Goal: Information Seeking & Learning: Learn about a topic

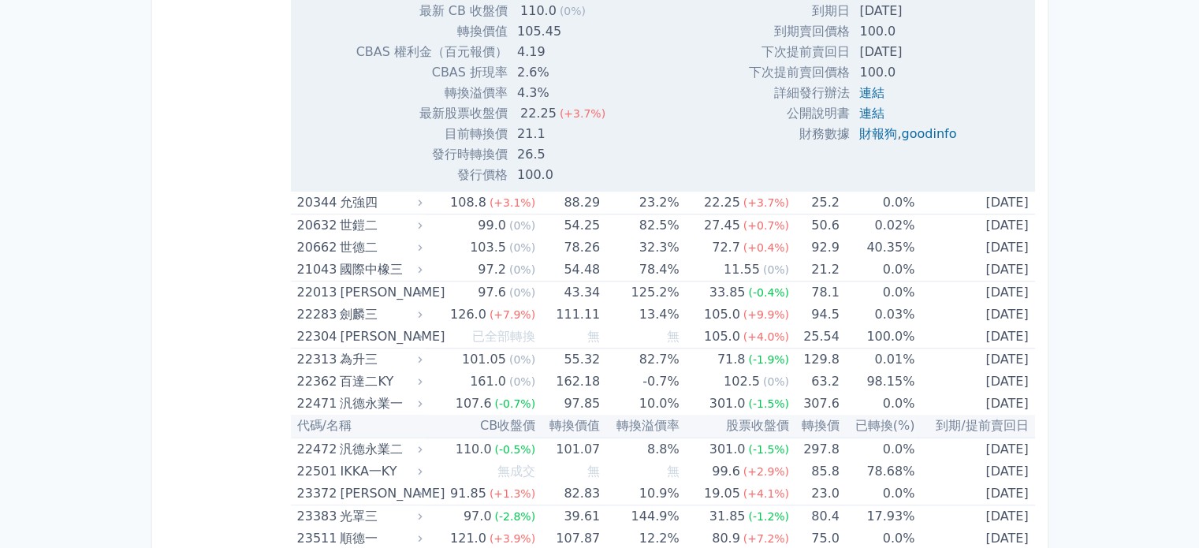
scroll to position [921, 0]
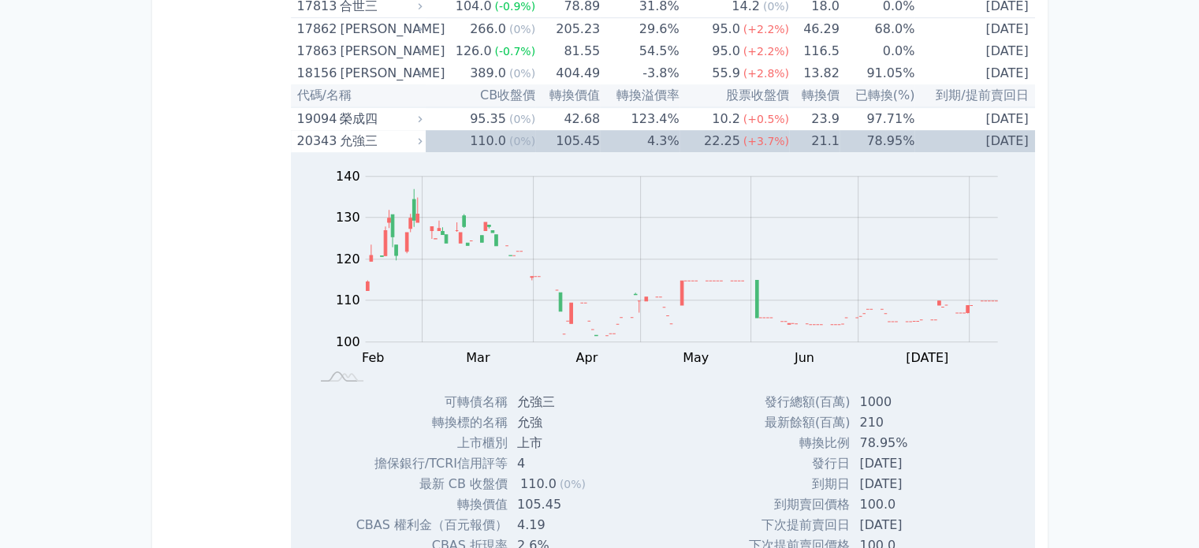
drag, startPoint x: 1058, startPoint y: 30, endPoint x: 1156, endPoint y: 172, distance: 172.4
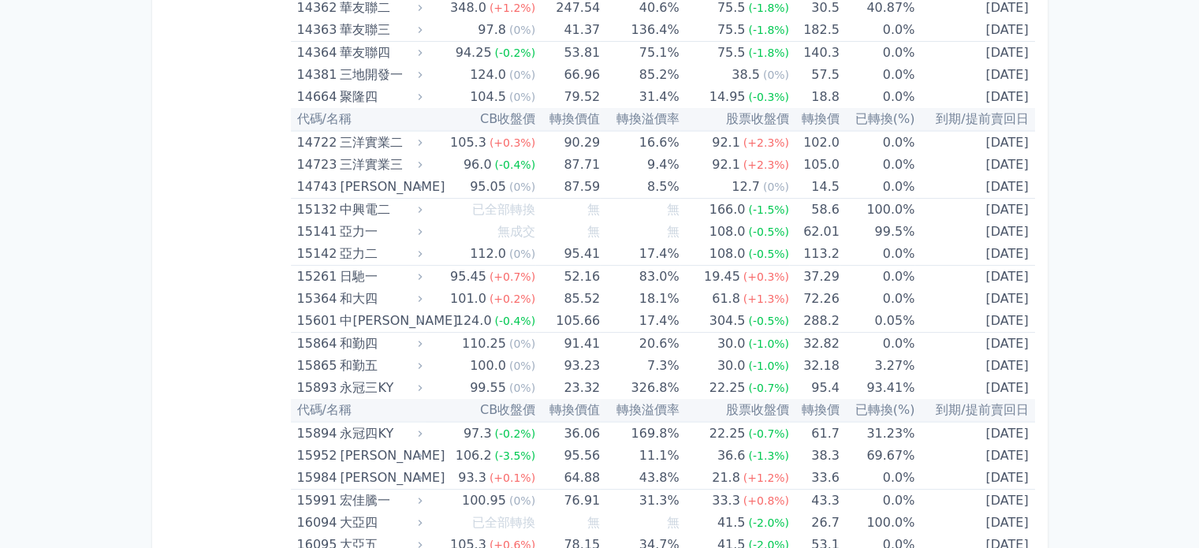
scroll to position [0, 0]
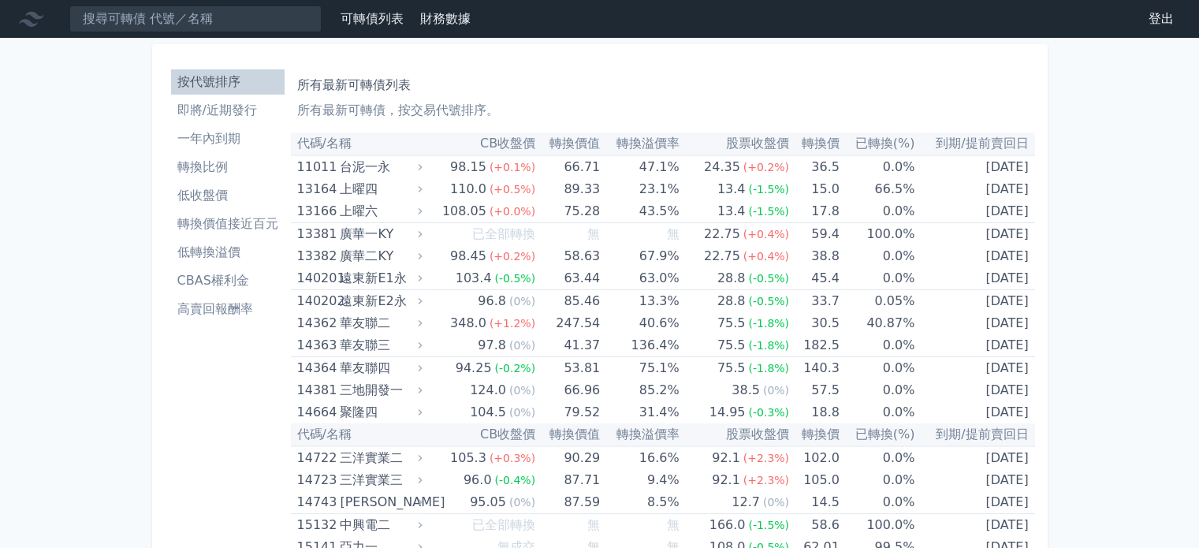
click at [444, 14] on link "財務數據" at bounding box center [445, 18] width 50 height 15
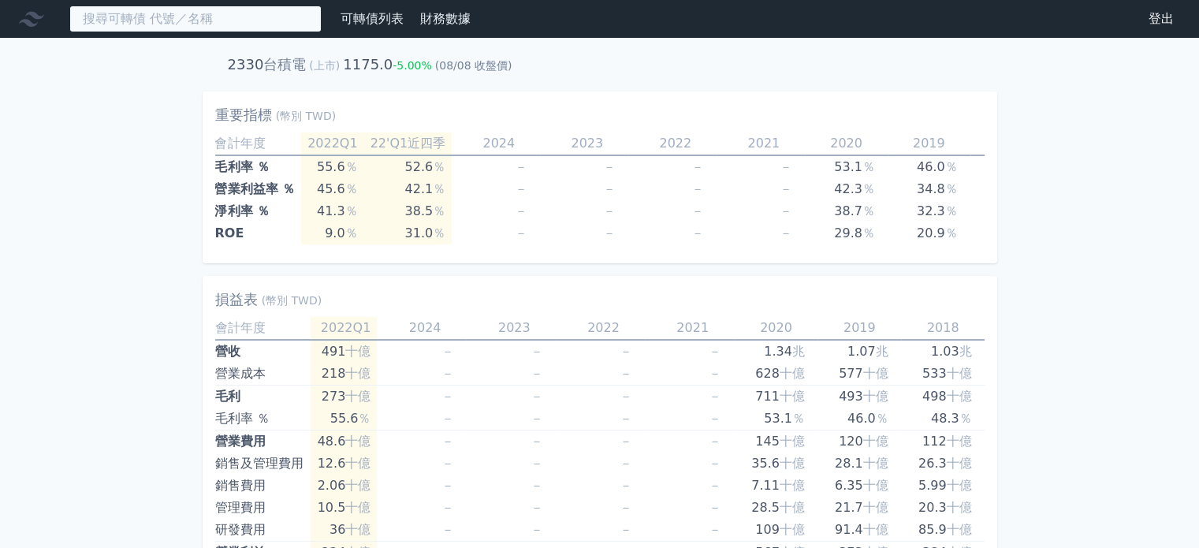
click at [148, 18] on input at bounding box center [195, 19] width 252 height 27
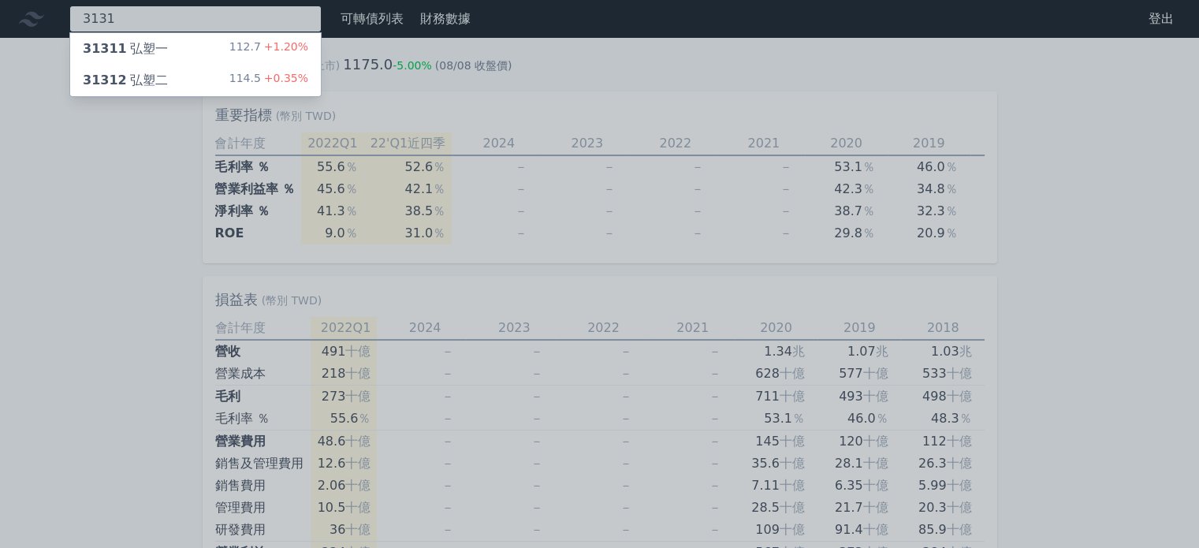
type input "3131"
click at [148, 73] on div "31312 弘塑二" at bounding box center [125, 80] width 85 height 19
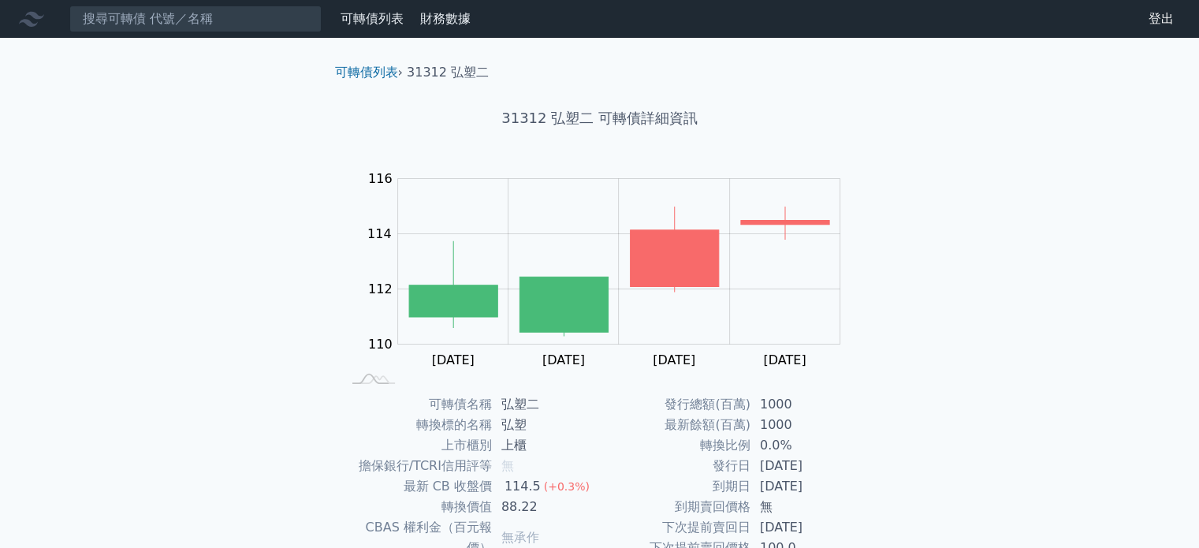
click at [461, 18] on link "財務數據" at bounding box center [445, 18] width 50 height 15
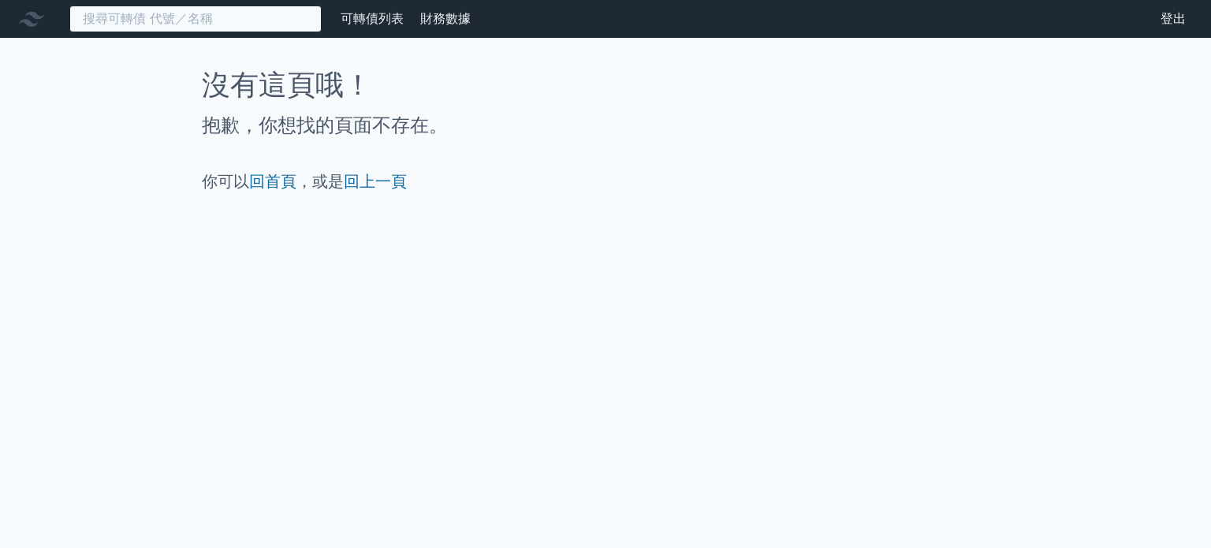
click at [212, 32] on input at bounding box center [195, 19] width 252 height 27
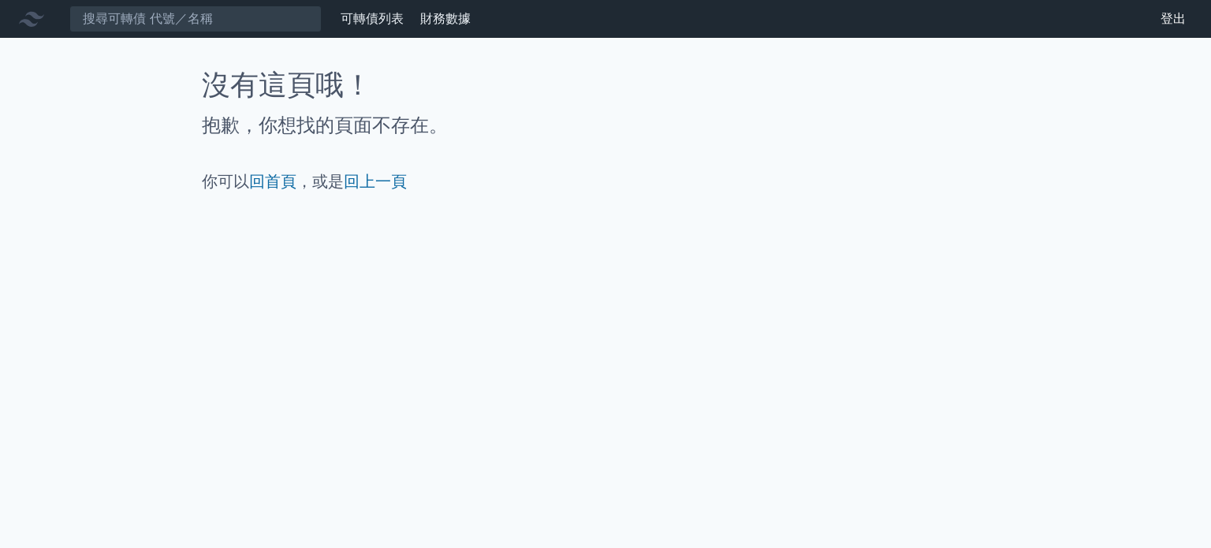
click at [460, 21] on link "財務數據" at bounding box center [445, 18] width 50 height 15
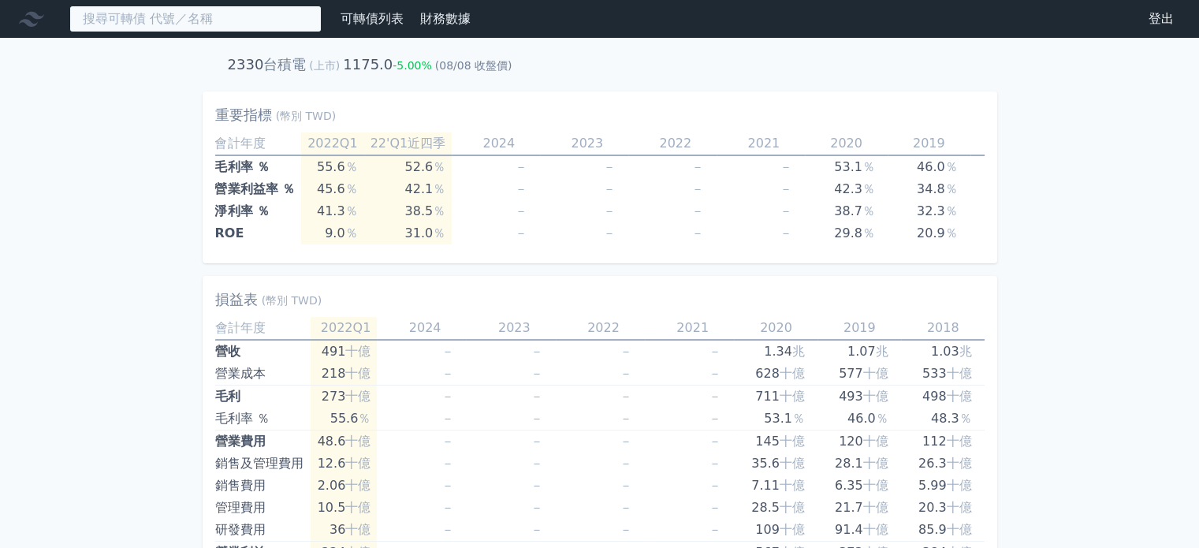
click at [201, 16] on input at bounding box center [195, 19] width 252 height 27
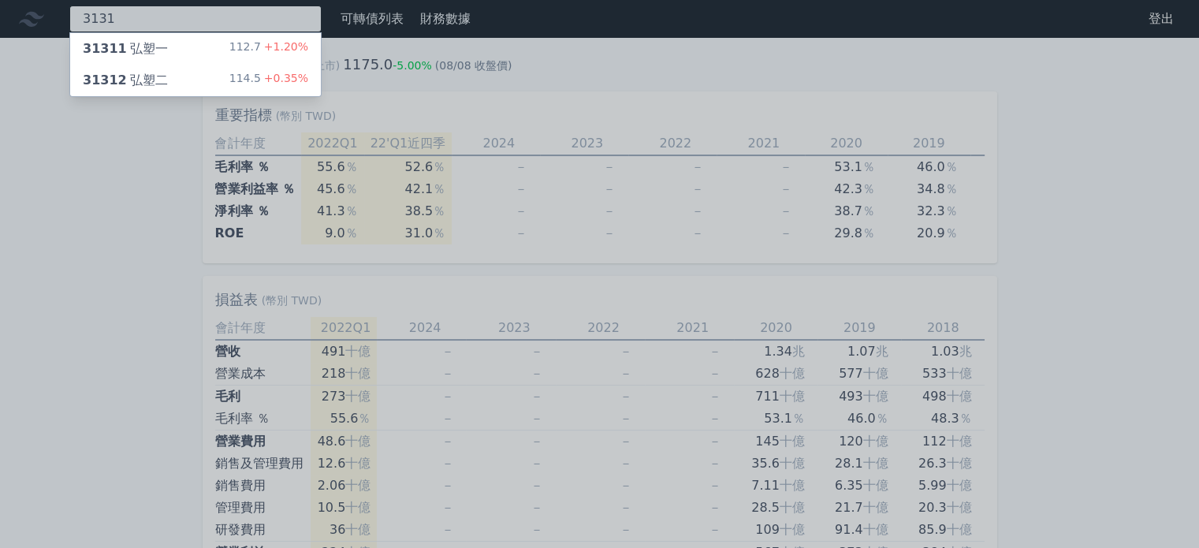
type input "3131"
drag, startPoint x: 73, startPoint y: 151, endPoint x: 85, endPoint y: 114, distance: 38.9
click at [74, 150] on div at bounding box center [599, 274] width 1199 height 548
